Goal: Task Accomplishment & Management: Complete application form

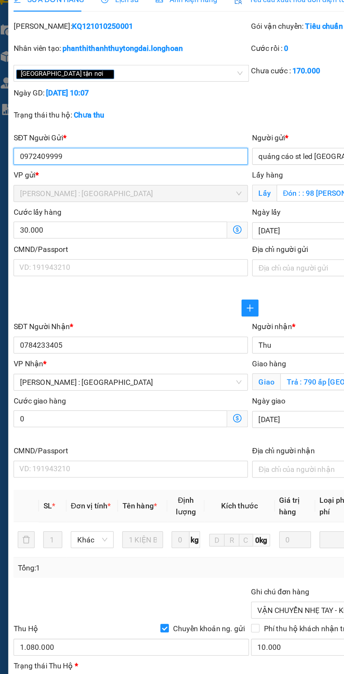
type input "0972409999"
type input "quảng cáo st led [GEOGRAPHIC_DATA]"
checkbox input "true"
type input "Đón : : 98 [PERSON_NAME].tân hiệp.hóc môn.hcm"
type input "0784233405"
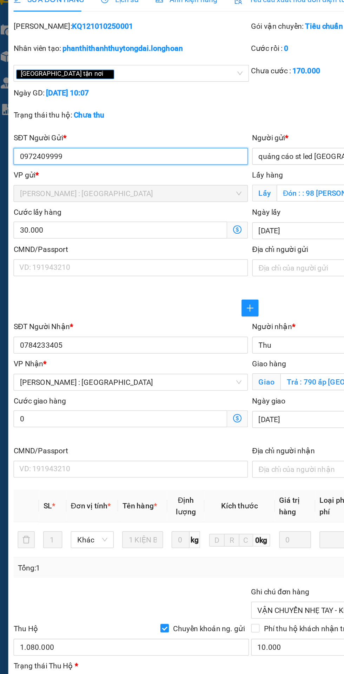
type input "Thu"
checkbox input "true"
type input "Trả : 790 ấp [GEOGRAPHIC_DATA] , [GEOGRAPHIC_DATA], [GEOGRAPHIC_DATA] , [GEOGRA…"
type input "VẬN CHUYỂN NHẸ TAY - KHÔNG BAO HƯ VỠ"
type input "170.000"
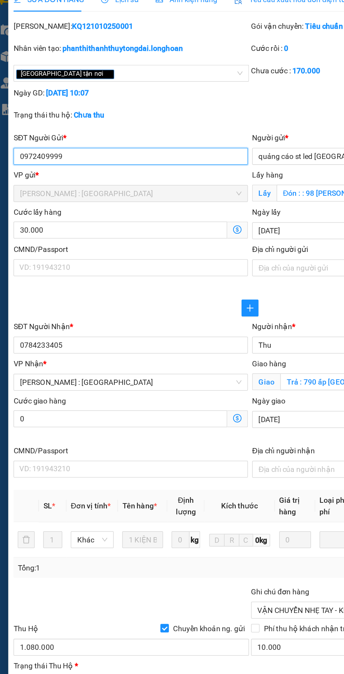
type input "170.000"
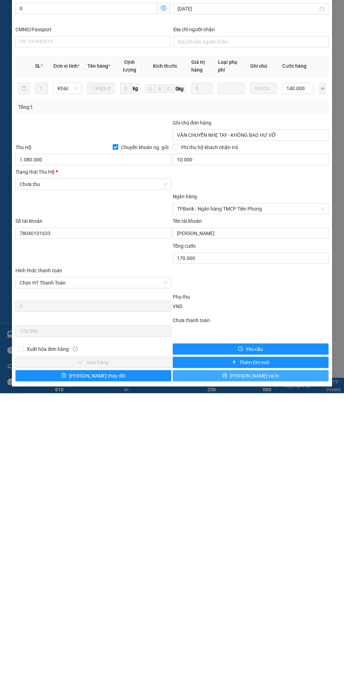
click at [273, 658] on button "[PERSON_NAME] và In" at bounding box center [251, 656] width 156 height 11
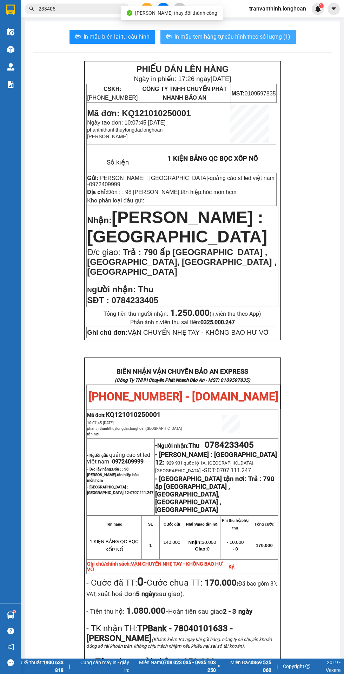
click at [240, 40] on span "In mẫu tem hàng tự cấu hình theo số lượng (1)" at bounding box center [232, 36] width 116 height 9
click at [222, 35] on span "In mẫu tem hàng tự cấu hình theo số lượng (1)" at bounding box center [232, 36] width 116 height 9
click at [236, 38] on span "In mẫu tem hàng tự cấu hình theo số lượng (1)" at bounding box center [232, 36] width 116 height 9
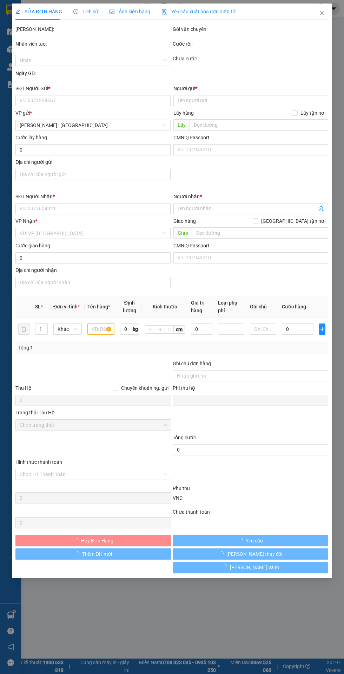
type input "0972409999"
type input "quảng cáo st led [GEOGRAPHIC_DATA]"
checkbox input "true"
type input "Đón : : 98 [PERSON_NAME].tân hiệp.hóc môn.hcm"
type input "0784233405"
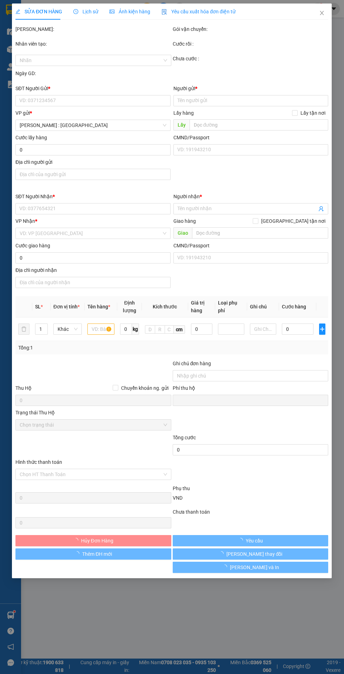
type input "Thu"
checkbox input "true"
type input "Trả : 790 ấp [GEOGRAPHIC_DATA] , [GEOGRAPHIC_DATA], [GEOGRAPHIC_DATA] , [GEOGRA…"
type input "VẬN CHUYỂN NHẸ TAY - KHÔNG BAO HƯ VỠ"
type input "170.000"
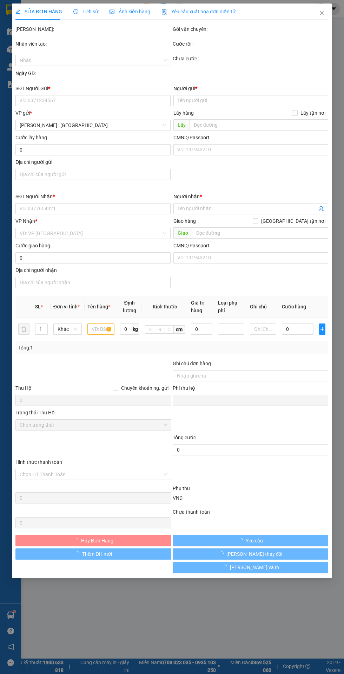
type input "170.000"
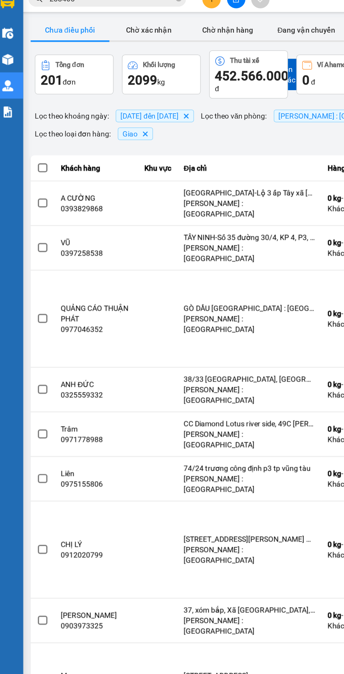
scroll to position [0, 6]
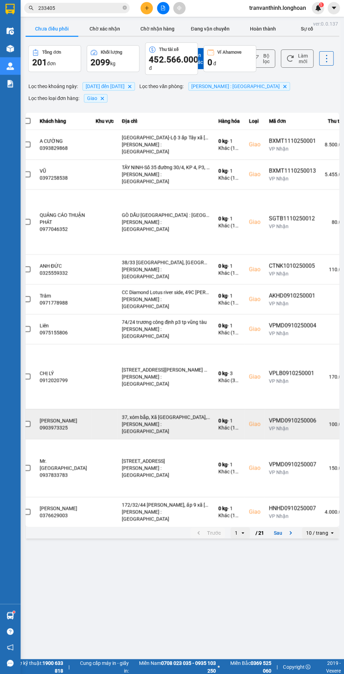
click at [320, 409] on td "100.000 đ" at bounding box center [337, 424] width 34 height 30
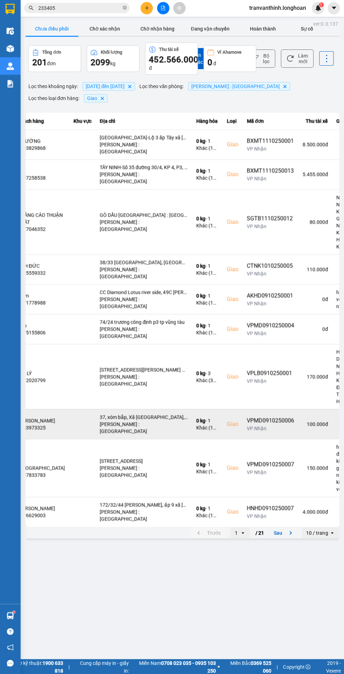
click at [298, 409] on td "100.000 đ" at bounding box center [315, 424] width 34 height 30
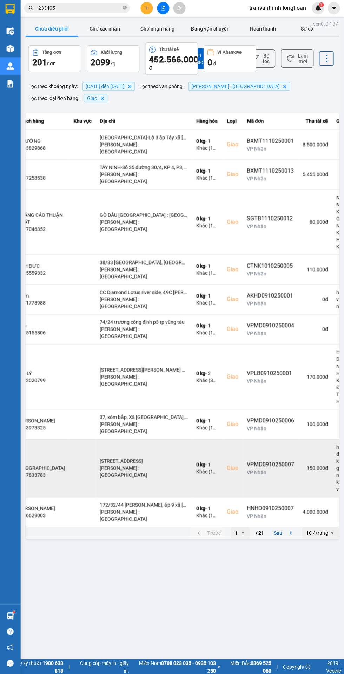
click at [298, 440] on td "150.000 đ" at bounding box center [315, 468] width 34 height 58
click at [325, 466] on icon at bounding box center [325, 468] width 2 height 5
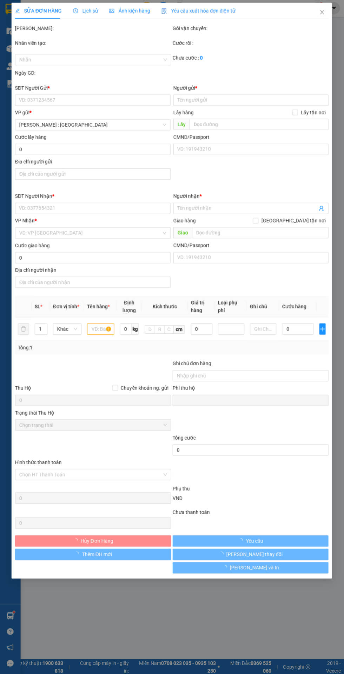
type input "0982761221"
type input "chiến"
type input "0937833783"
type input "Mr. [GEOGRAPHIC_DATA]"
checkbox input "true"
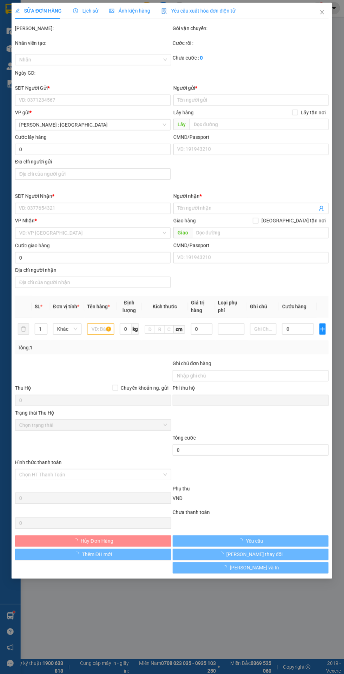
type input "[STREET_ADDRESS]"
type input "hàng ko đồng kiểm giao nguyên kiện hư vỡ k đền"
type input "0"
type input "150.000"
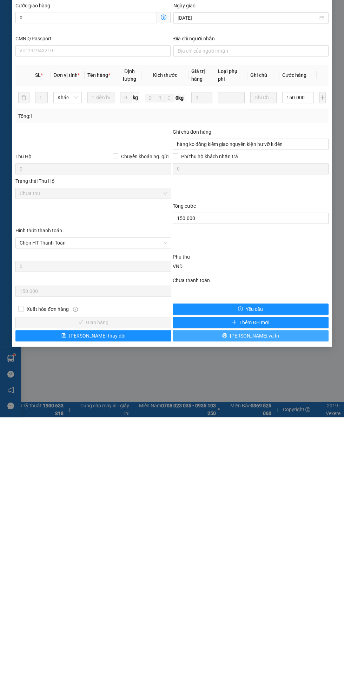
click at [267, 594] on button "[PERSON_NAME] và In" at bounding box center [251, 592] width 156 height 11
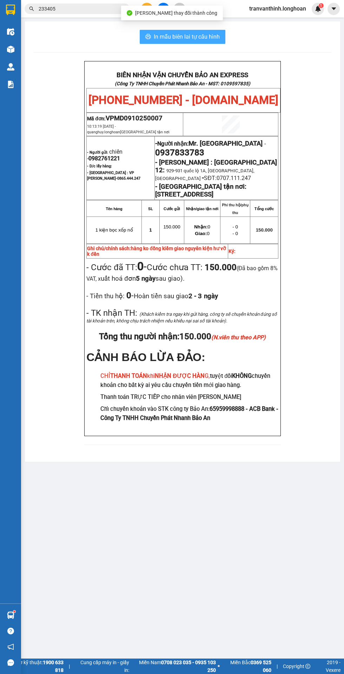
click at [185, 40] on span "In mẫu biên lai tự cấu hình" at bounding box center [187, 36] width 66 height 9
click at [166, 39] on span "In mẫu biên lai tự cấu hình" at bounding box center [187, 36] width 66 height 9
